Goal: Register for event/course

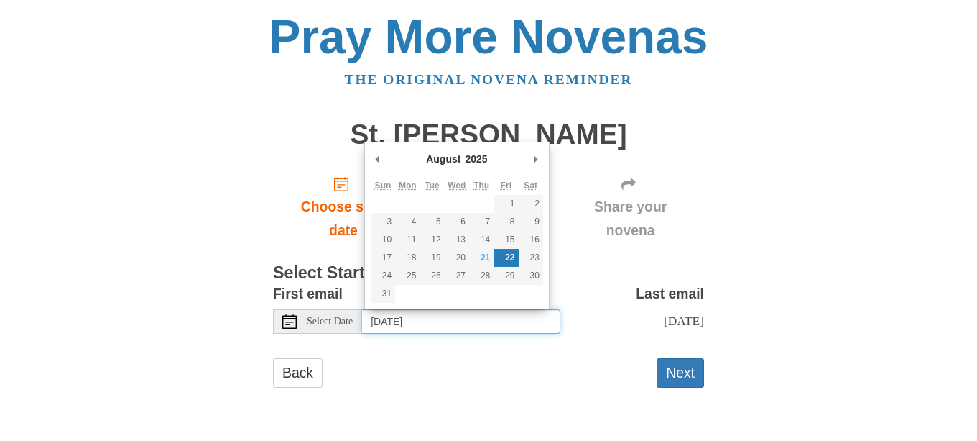
click at [428, 323] on input "Friday, August 22nd" at bounding box center [461, 321] width 198 height 24
type input "Thursday, August 21st"
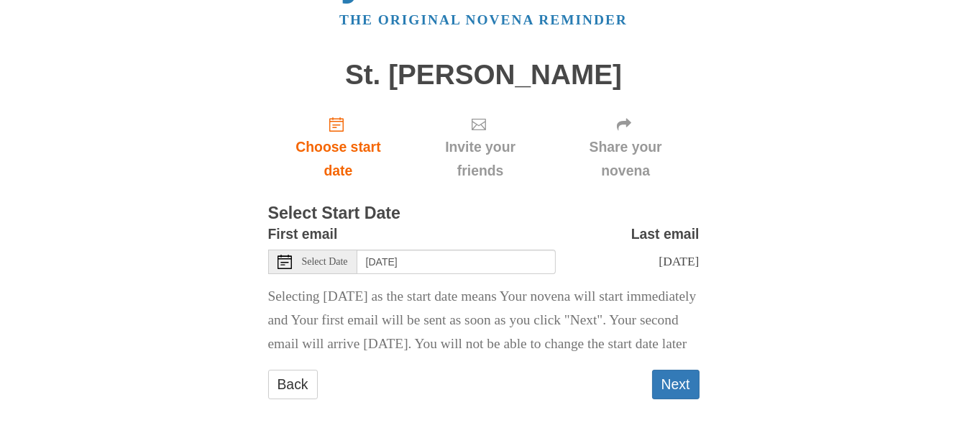
scroll to position [83, 0]
click at [673, 377] on button "Next" at bounding box center [675, 383] width 47 height 29
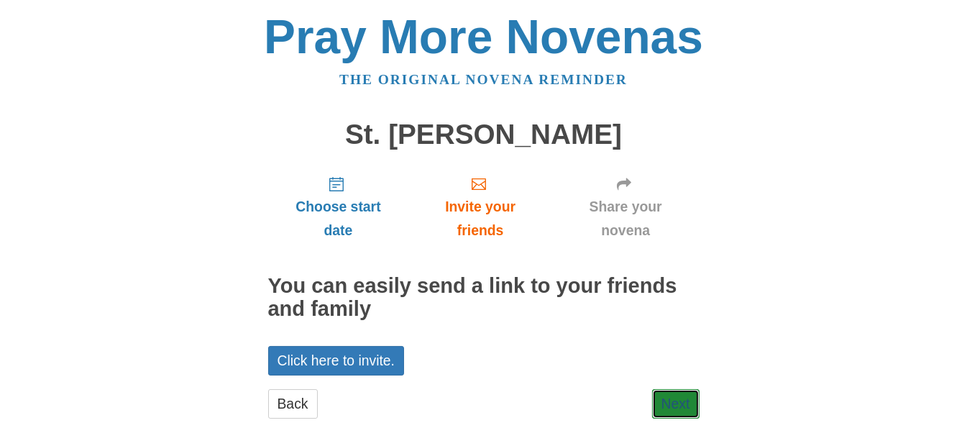
click at [680, 403] on link "Next" at bounding box center [675, 403] width 47 height 29
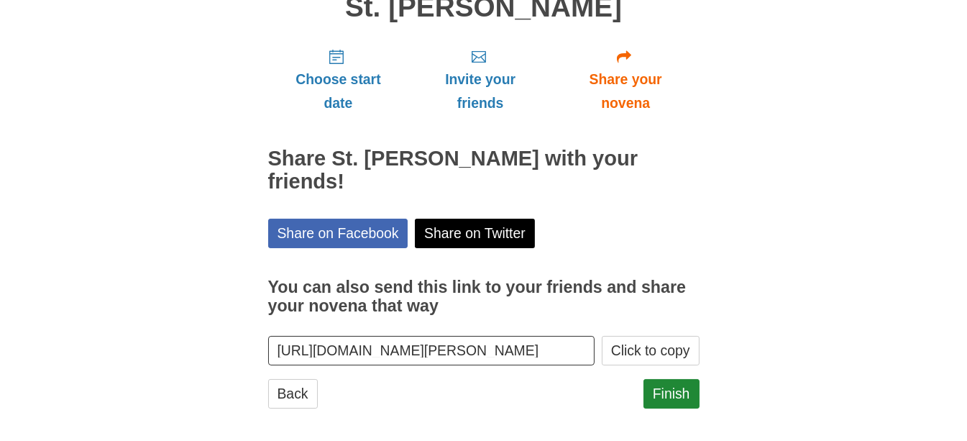
scroll to position [135, 0]
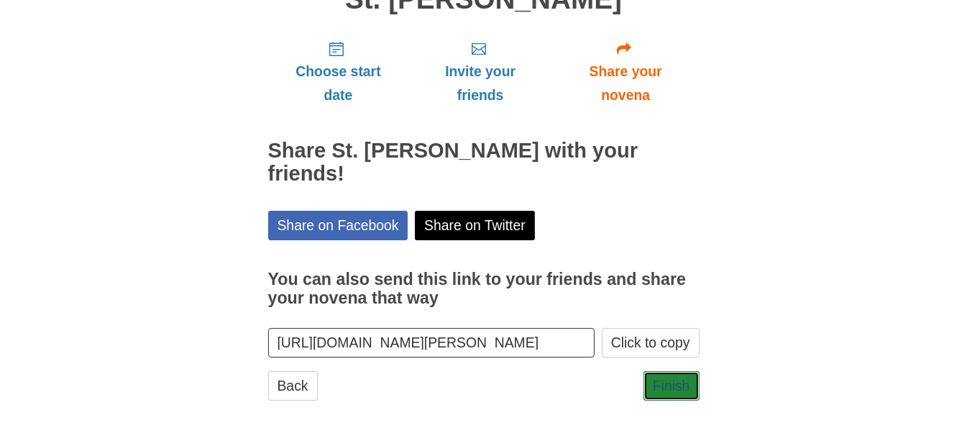
click at [650, 377] on link "Finish" at bounding box center [671, 385] width 56 height 29
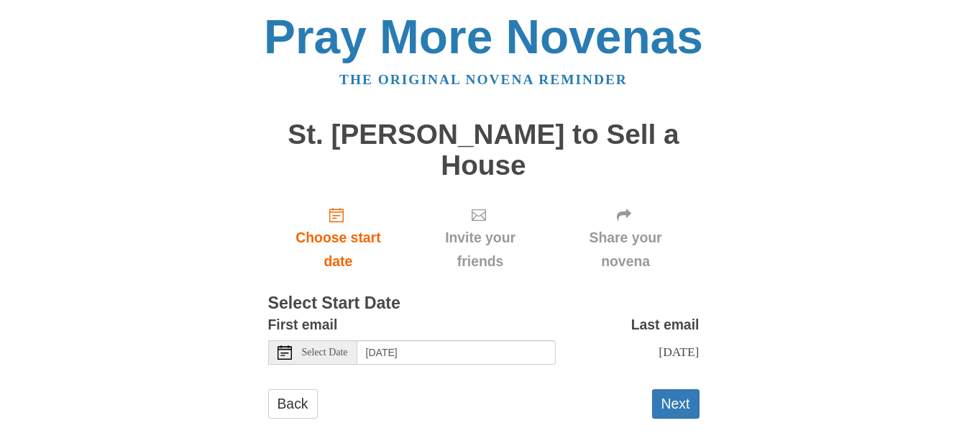
click at [329, 349] on span "Select Date" at bounding box center [325, 352] width 46 height 10
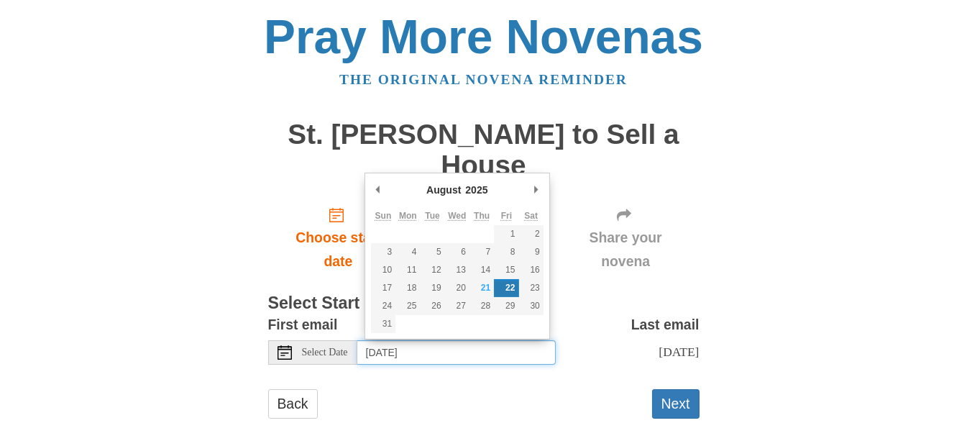
type input "Thursday, August 21st"
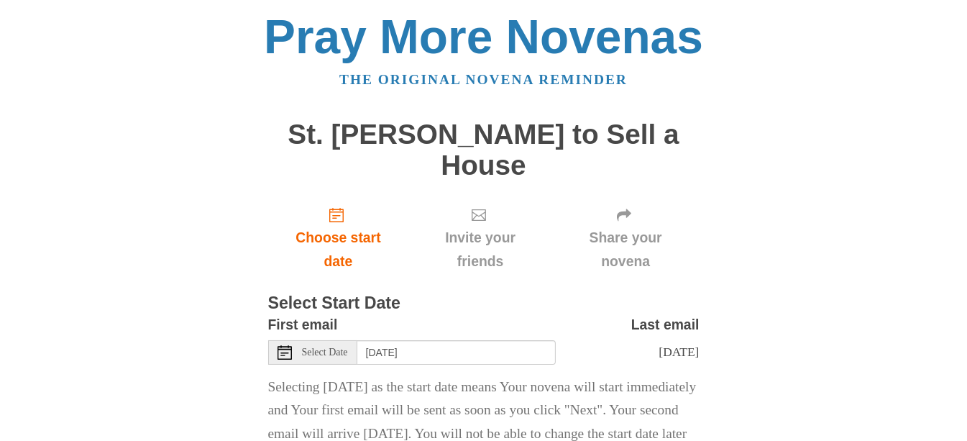
scroll to position [113, 0]
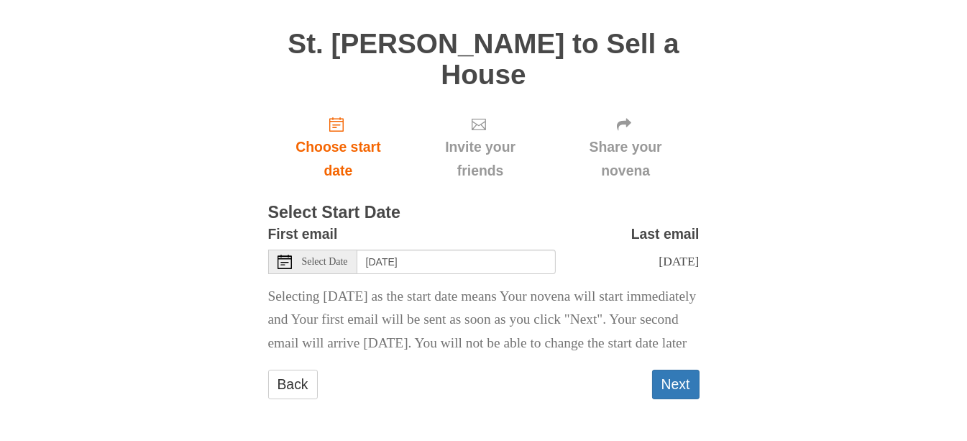
click at [678, 385] on button "Next" at bounding box center [675, 383] width 47 height 29
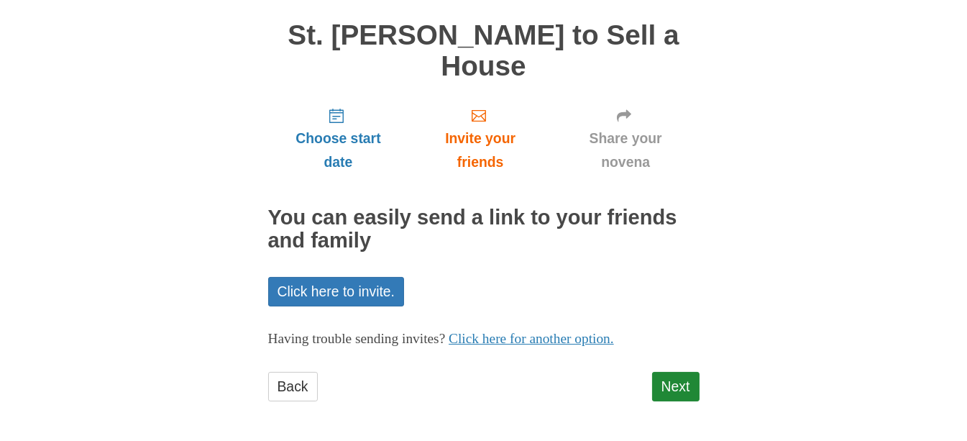
scroll to position [101, 0]
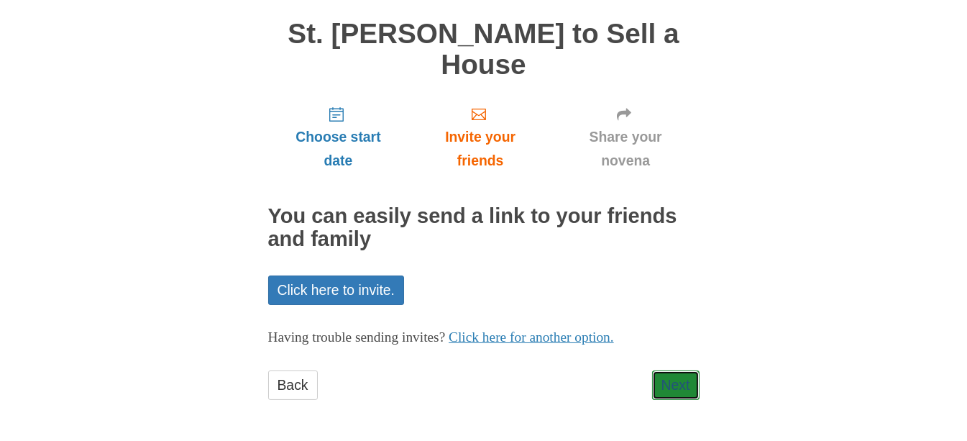
click at [671, 383] on link "Next" at bounding box center [675, 384] width 47 height 29
